Goal: Task Accomplishment & Management: Manage account settings

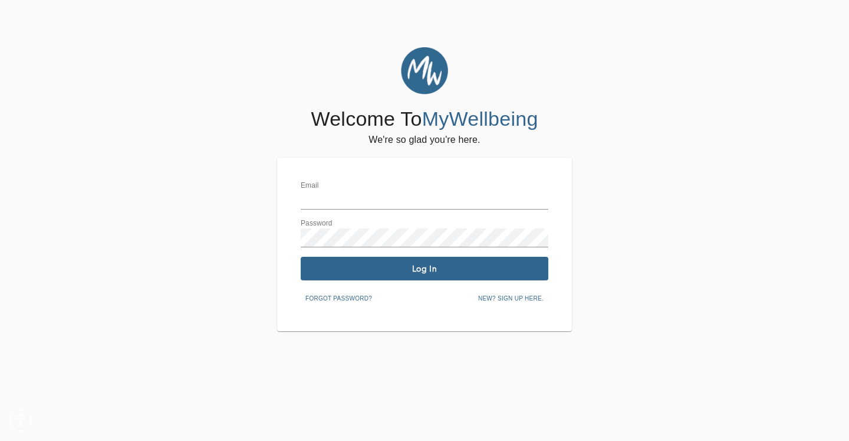
type input "[PERSON_NAME][EMAIL_ADDRESS][DOMAIN_NAME]"
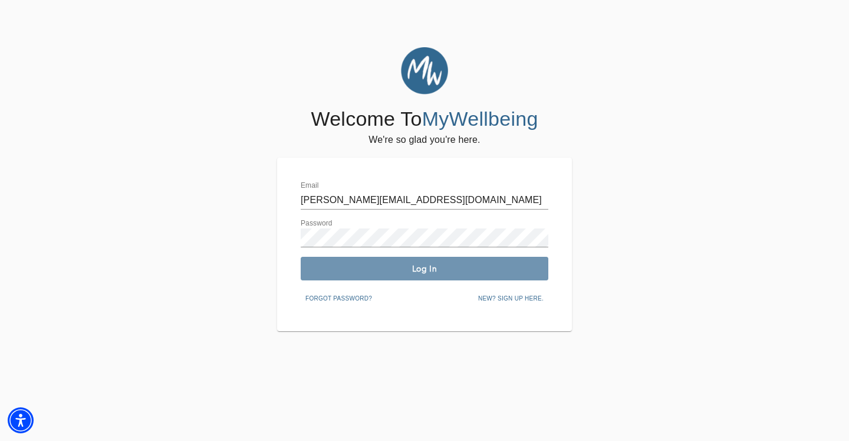
click at [378, 266] on span "Log In" at bounding box center [425, 268] width 238 height 11
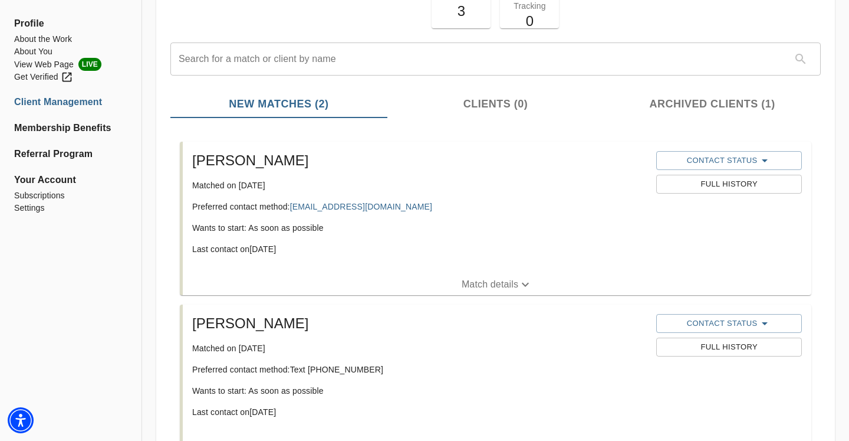
scroll to position [121, 0]
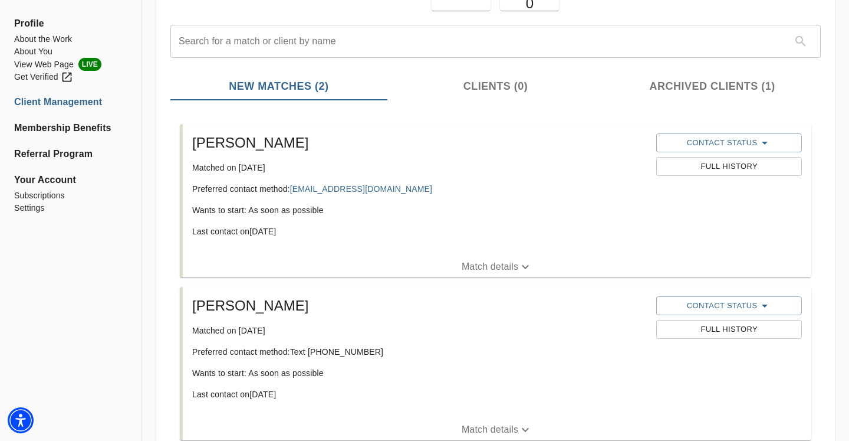
click at [480, 273] on p "Match details" at bounding box center [490, 267] width 57 height 14
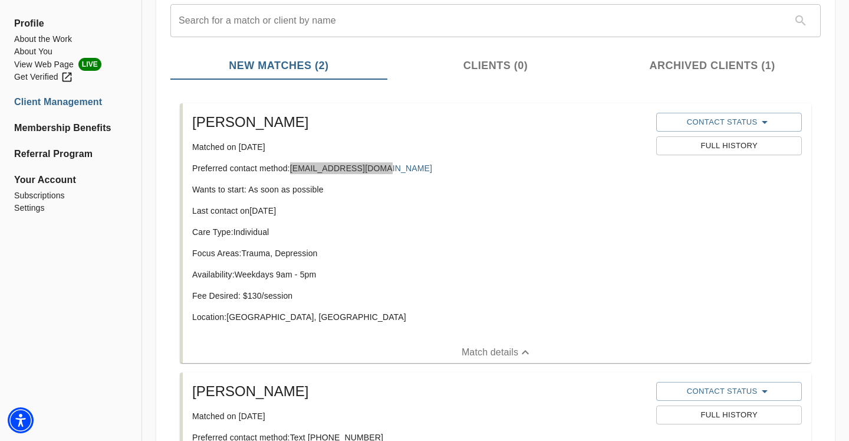
scroll to position [142, 0]
click at [705, 141] on span "Full History" at bounding box center [728, 146] width 133 height 14
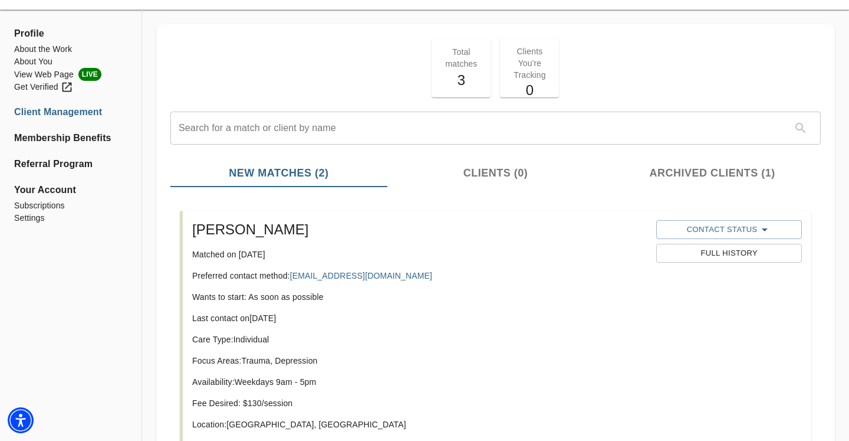
click at [694, 179] on span "Archived Clients (1)" at bounding box center [712, 173] width 203 height 16
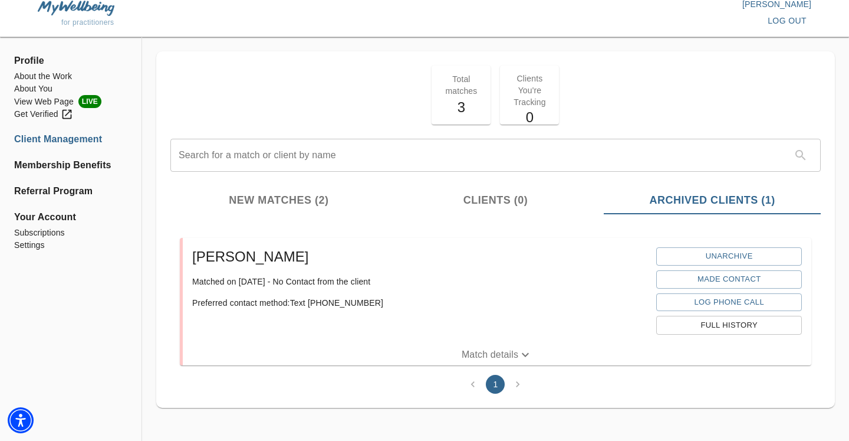
click at [725, 326] on span "Full History" at bounding box center [728, 326] width 133 height 14
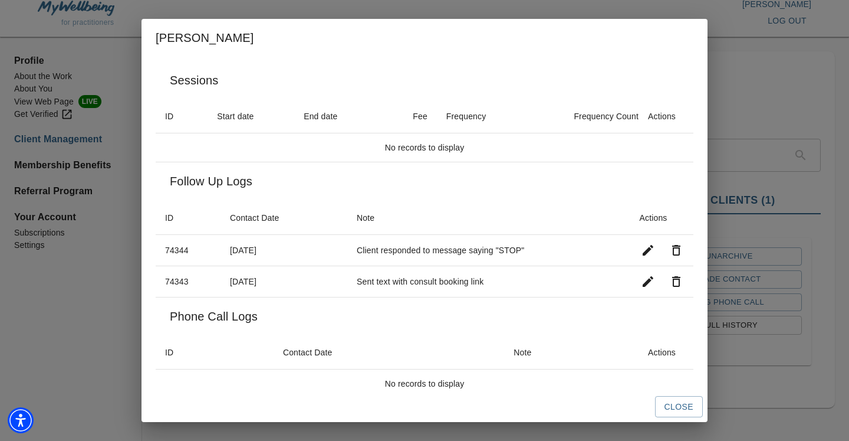
click at [678, 418] on div "Close" at bounding box center [425, 406] width 566 height 31
click at [675, 408] on span "Close" at bounding box center [679, 406] width 29 height 15
